Goal: Task Accomplishment & Management: Use online tool/utility

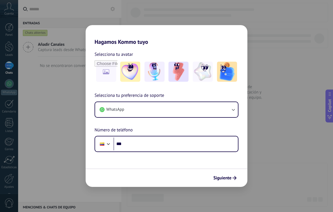
click at [207, 68] on img at bounding box center [203, 72] width 20 height 20
click at [229, 109] on button "WhatsApp" at bounding box center [166, 109] width 143 height 15
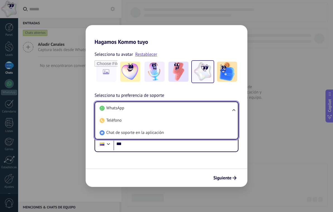
click at [215, 111] on li "WhatsApp" at bounding box center [165, 108] width 136 height 12
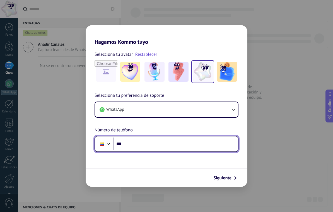
click at [190, 148] on input "***" at bounding box center [176, 144] width 124 height 13
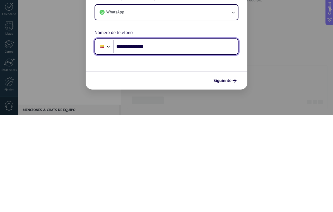
type input "**********"
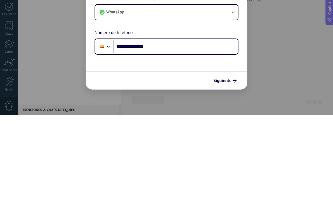
click at [234, 173] on button "Siguiente" at bounding box center [225, 177] width 28 height 9
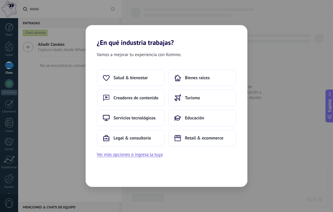
click at [158, 98] on span "Creadores de contenido" at bounding box center [136, 98] width 45 height 6
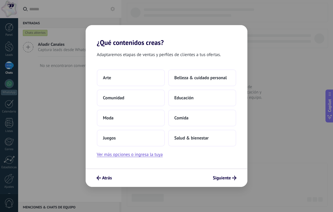
click at [153, 121] on button "Moda" at bounding box center [131, 118] width 68 height 17
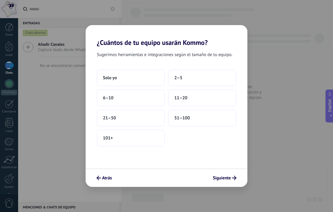
click at [136, 82] on button "Solo yo" at bounding box center [131, 77] width 68 height 17
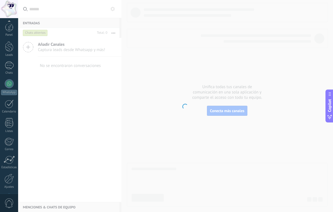
scroll to position [20, 0]
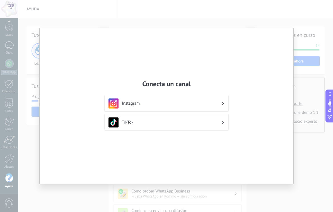
click at [208, 119] on div "TikTok" at bounding box center [167, 122] width 116 height 10
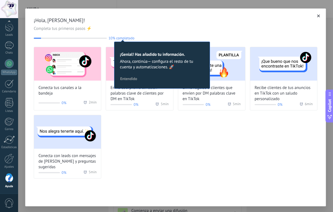
click at [316, 19] on button "button" at bounding box center [319, 16] width 6 height 6
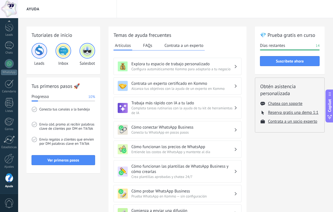
click at [8, 72] on div "WhatsApp" at bounding box center [9, 72] width 16 height 5
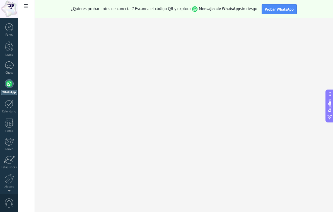
click at [10, 69] on link "Chats" at bounding box center [9, 67] width 18 height 13
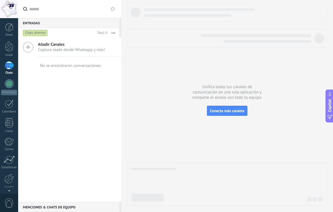
click at [30, 51] on icon at bounding box center [28, 47] width 11 height 11
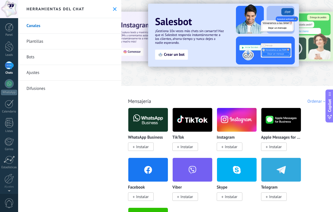
scroll to position [4, 3]
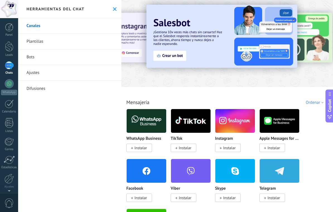
click at [118, 14] on div "Herramientas del chat" at bounding box center [69, 9] width 103 height 18
click at [110, 10] on div "Herramientas del chat" at bounding box center [69, 9] width 103 height 18
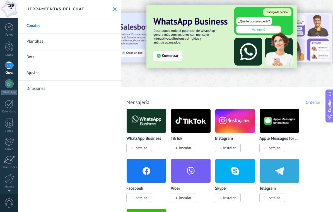
click at [146, 152] on span "Instalar" at bounding box center [139, 148] width 26 height 8
click at [143, 149] on span "Instalar" at bounding box center [140, 147] width 13 height 5
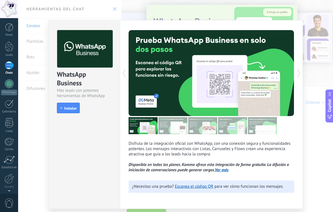
click at [66, 112] on button "Instalar" at bounding box center [68, 108] width 23 height 11
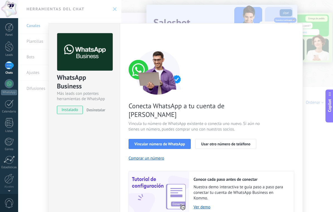
click at [184, 142] on span "Vincular número de WhatsApp" at bounding box center [159, 144] width 50 height 4
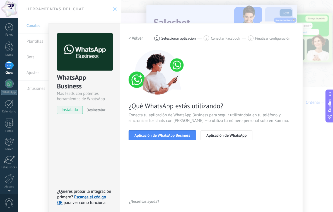
click at [189, 137] on span "Aplicación de WhatsApp Business" at bounding box center [162, 135] width 56 height 4
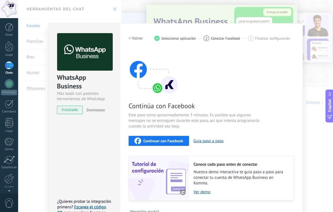
scroll to position [0, 0]
click at [132, 38] on h2 "< Volver" at bounding box center [136, 38] width 15 height 5
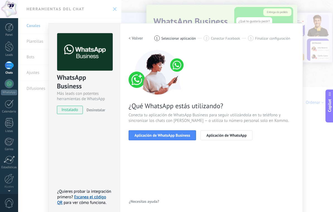
click at [132, 38] on h2 "< Volver" at bounding box center [136, 38] width 15 height 5
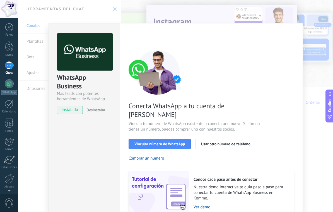
click at [169, 142] on span "Vincular número de WhatsApp" at bounding box center [159, 144] width 50 height 4
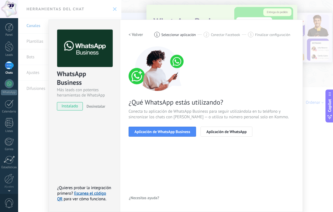
scroll to position [4, 0]
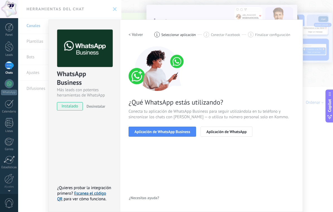
click at [184, 131] on span "Aplicación de WhatsApp Business" at bounding box center [162, 132] width 56 height 4
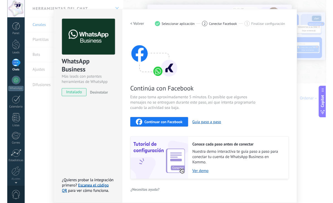
scroll to position [14, 0]
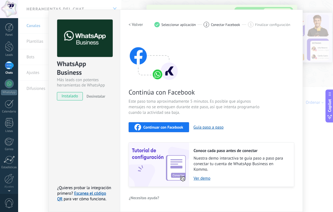
click at [188, 124] on button "Continuar con Facebook" at bounding box center [159, 127] width 61 height 10
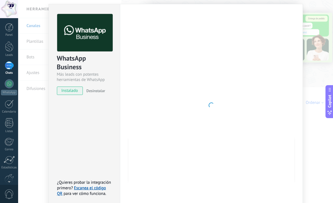
click at [41, 110] on div "WhatsApp Business Más leads con potentes herramientas de WhatsApp instalado Des…" at bounding box center [175, 101] width 315 height 203
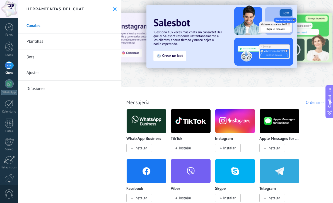
scroll to position [0, 0]
click at [144, 146] on span "Instalar" at bounding box center [139, 148] width 26 height 8
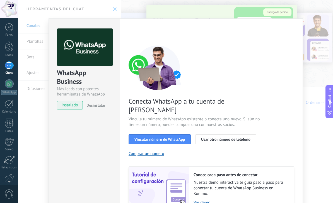
click at [167, 135] on button "Vincular número de WhatsApp" at bounding box center [160, 139] width 62 height 10
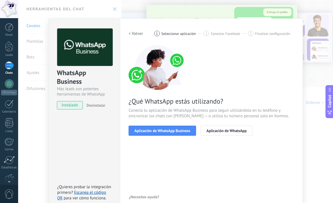
click at [177, 131] on span "Aplicación de WhatsApp Business" at bounding box center [162, 131] width 56 height 4
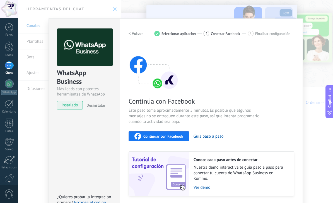
click at [165, 137] on span "Continuar con Facebook" at bounding box center [163, 136] width 40 height 4
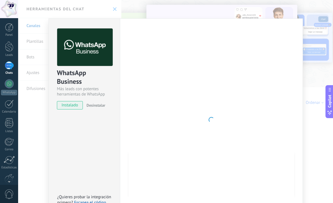
click at [304, 15] on div "WhatsApp Business Más leads con potentes herramientas de WhatsApp instalado Des…" at bounding box center [175, 101] width 315 height 203
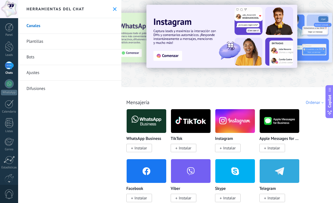
click at [147, 149] on span "Instalar" at bounding box center [140, 147] width 13 height 5
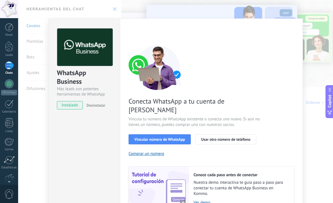
click at [168, 137] on span "Vincular número de WhatsApp" at bounding box center [159, 139] width 50 height 4
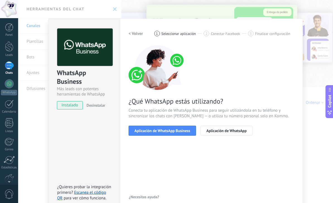
click at [166, 129] on span "Aplicación de WhatsApp Business" at bounding box center [162, 131] width 56 height 4
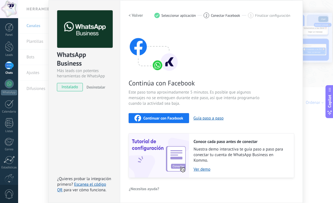
scroll to position [19, 0]
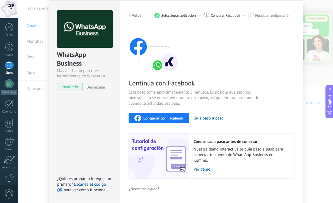
click at [95, 187] on link "Escanea el código QR" at bounding box center [81, 187] width 49 height 11
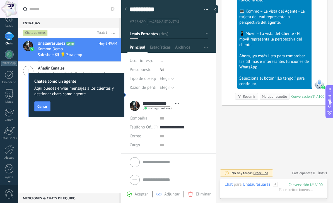
scroll to position [29, 0]
click at [13, 158] on div "Ajustes" at bounding box center [9, 158] width 16 height 4
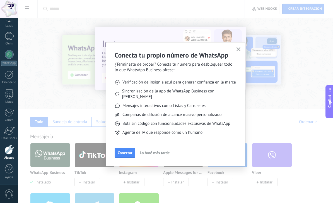
click at [36, 37] on div "Conecta tu propio número de WhatsApp ¿Terminaste de probar? Conecta tu número p…" at bounding box center [175, 101] width 315 height 203
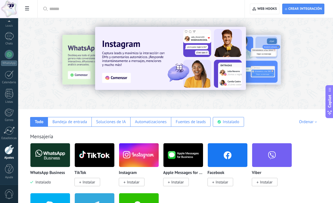
click at [10, 146] on div at bounding box center [8, 150] width 9 height 10
click at [32, 8] on div "Aplicar Aplicar Restablecer Crear integración Web hooks 0" at bounding box center [175, 9] width 315 height 18
click at [28, 11] on span at bounding box center [26, 9] width 9 height 11
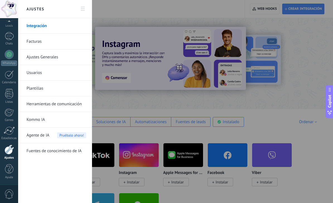
click at [61, 74] on link "Usuarios" at bounding box center [57, 73] width 60 height 16
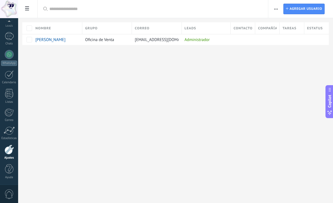
click at [9, 33] on div "1" at bounding box center [9, 36] width 9 height 8
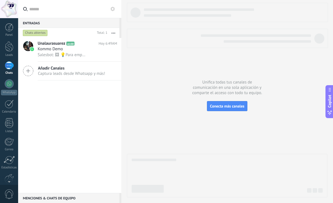
click at [74, 61] on div "Unalaurasuarez A100 [DATE] 6:49AM Kommo Demo Salesbot: 🖼 💡Para empezar, vamos a…" at bounding box center [80, 49] width 84 height 23
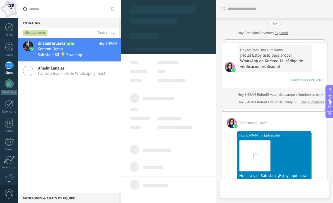
type textarea "**********"
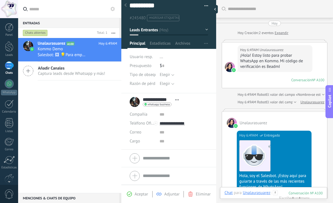
click at [227, 191] on div "Chat" at bounding box center [229, 192] width 8 height 5
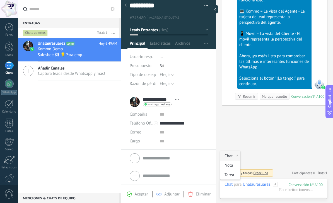
scroll to position [245, 0]
click at [240, 167] on div "Nota" at bounding box center [230, 164] width 20 height 9
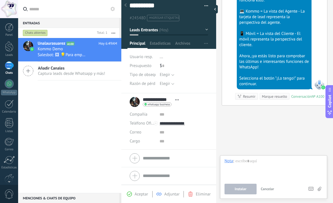
click at [249, 168] on div at bounding box center [274, 168] width 98 height 21
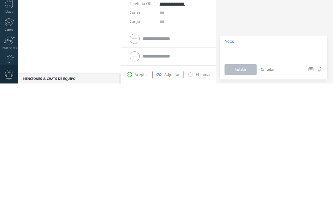
paste div
click at [235, 187] on span "Instalar" at bounding box center [241, 189] width 12 height 4
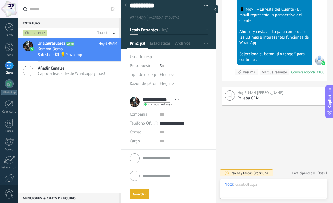
scroll to position [270, 0]
click at [256, 186] on div at bounding box center [274, 190] width 98 height 17
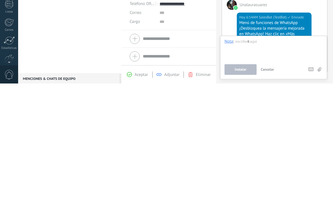
click at [295, 139] on div "Menú de funciones de WhatsApp" at bounding box center [274, 142] width 70 height 6
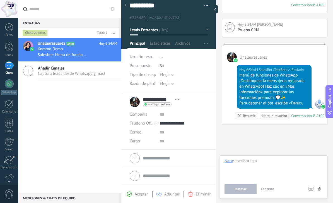
scroll to position [338, 0]
